Goal: Transaction & Acquisition: Download file/media

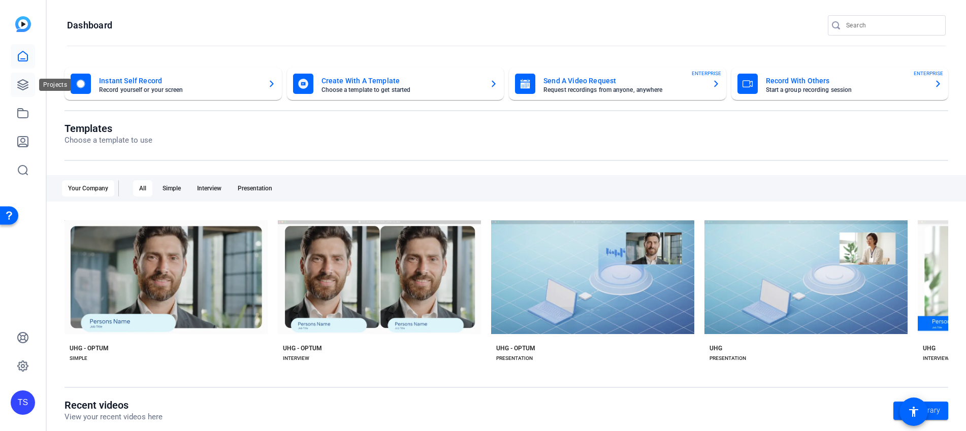
click at [17, 83] on icon at bounding box center [23, 85] width 12 height 12
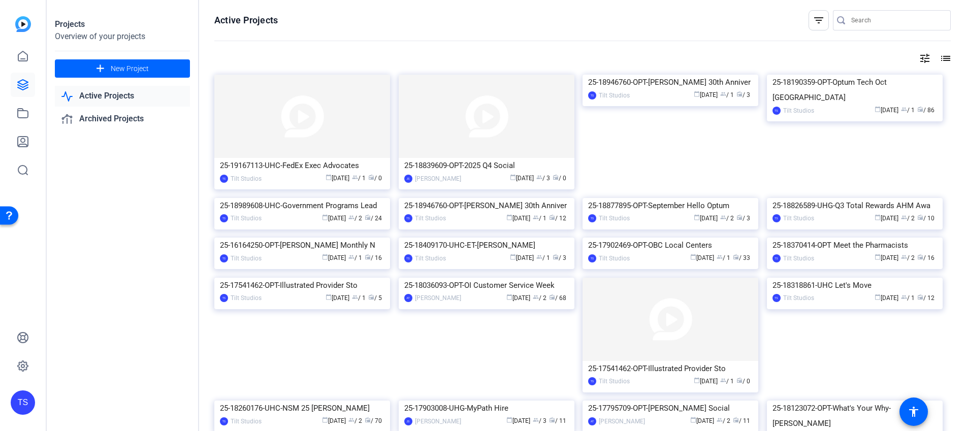
click at [881, 19] on input "Search" at bounding box center [896, 20] width 91 height 12
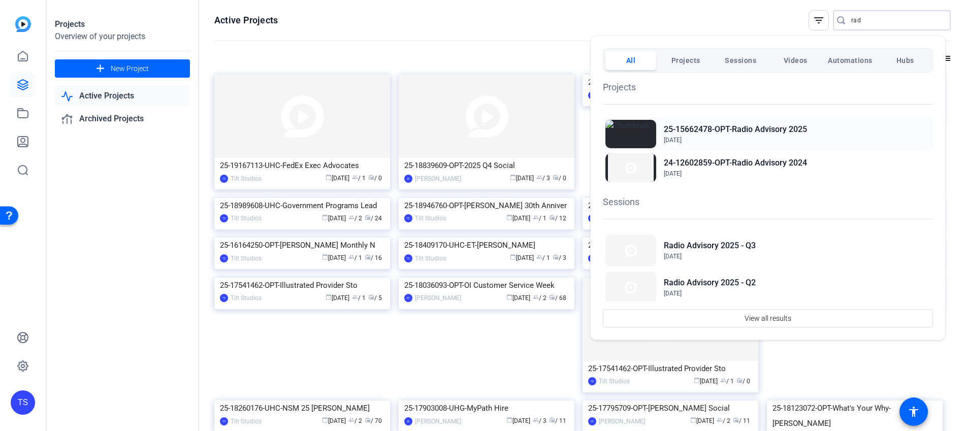
type input "rad"
click at [732, 131] on h2 "25-15662478-OPT-Radio Advisory 2025" at bounding box center [735, 129] width 143 height 12
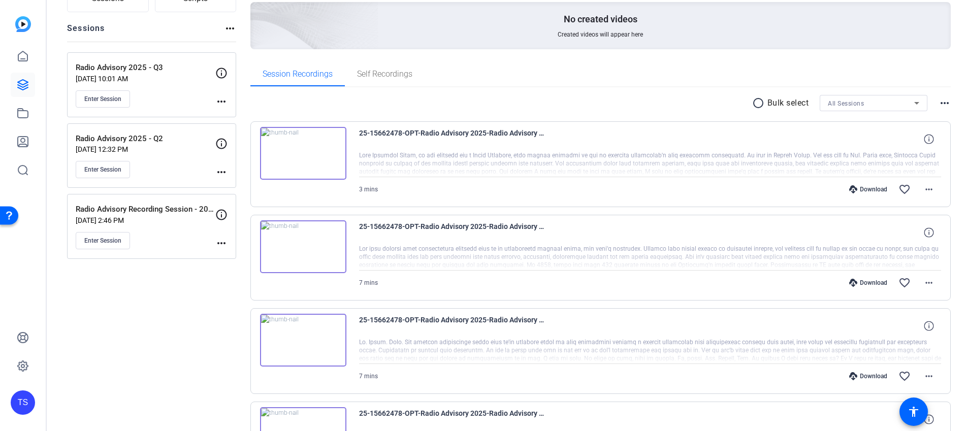
scroll to position [102, 0]
click at [923, 280] on mat-icon "more_horiz" at bounding box center [929, 283] width 12 height 12
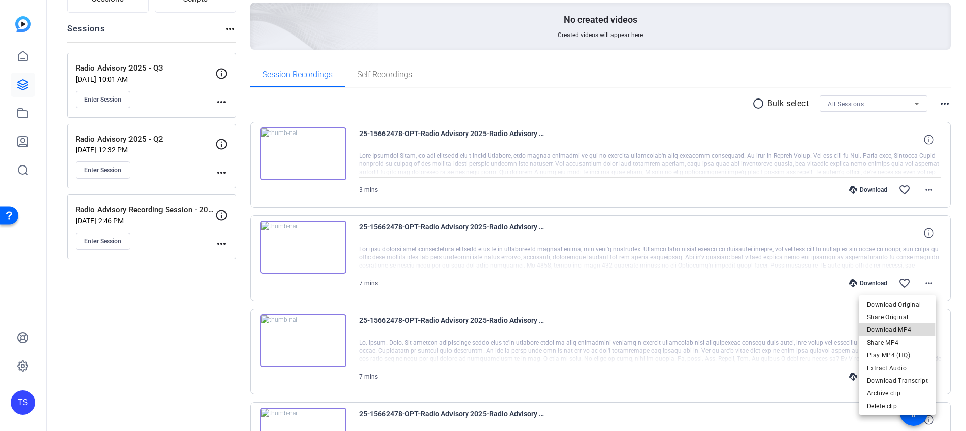
click at [883, 330] on span "Download MP4" at bounding box center [897, 330] width 61 height 12
